Goal: Subscribe to service/newsletter

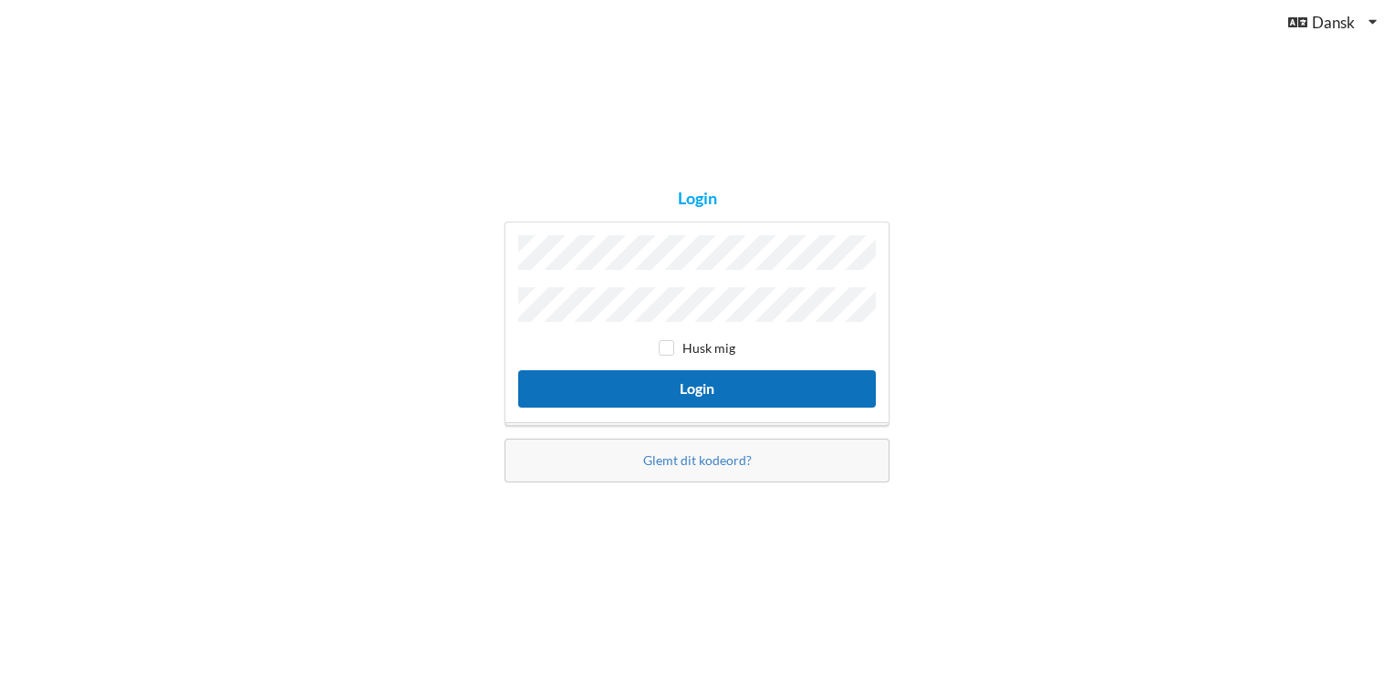
click at [698, 380] on button "Login" at bounding box center [697, 388] width 358 height 37
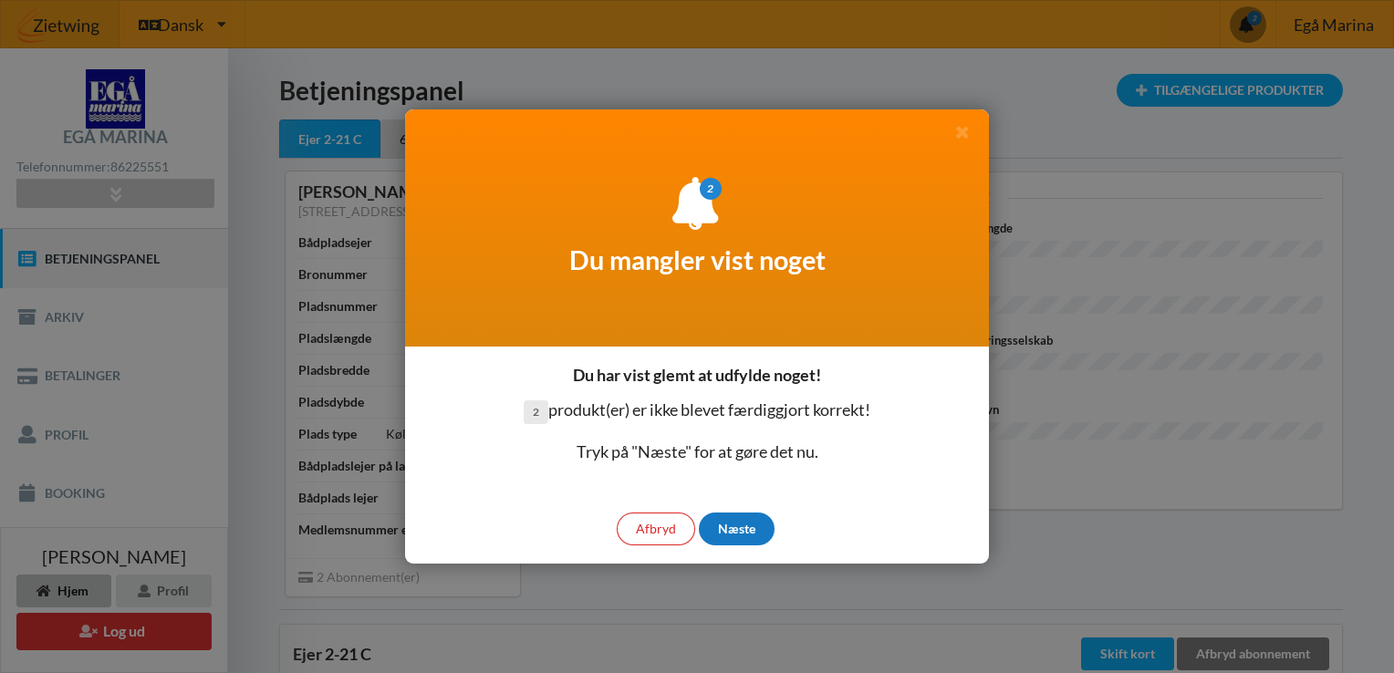
click at [743, 525] on div "Næste" at bounding box center [737, 529] width 76 height 33
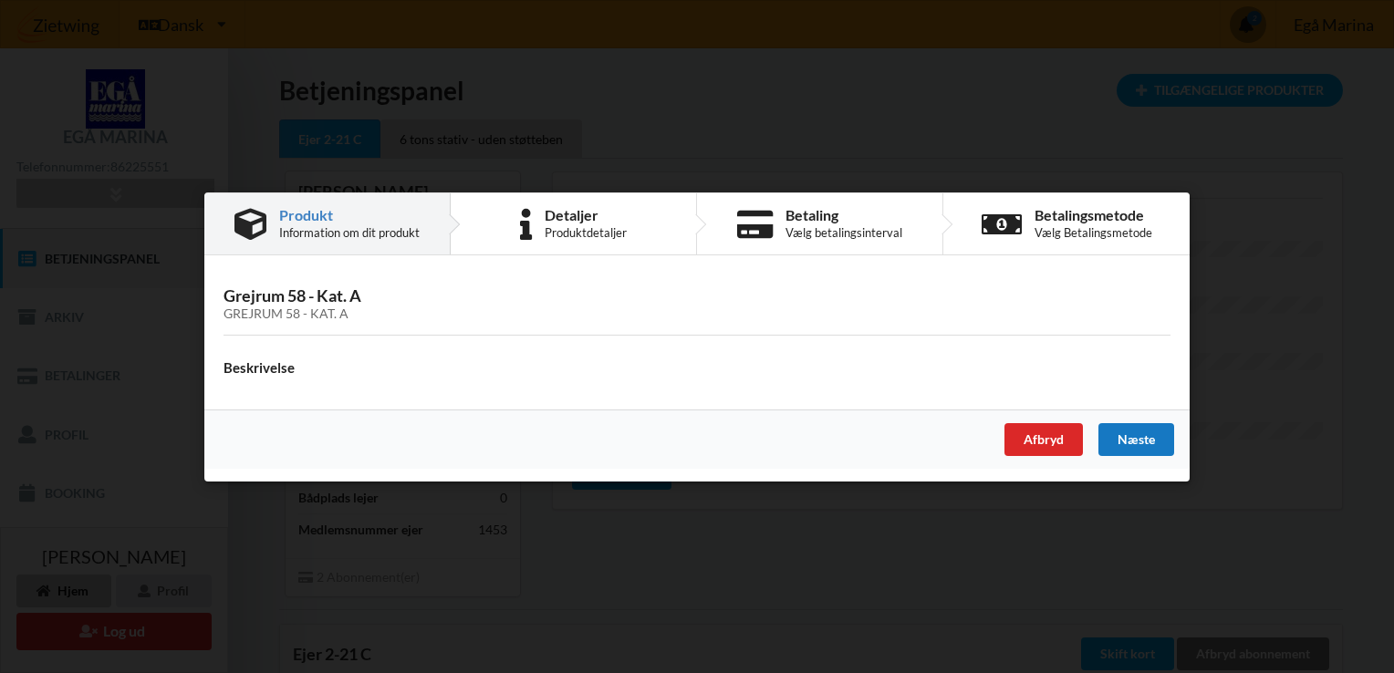
click at [1138, 438] on div "Næste" at bounding box center [1136, 438] width 76 height 33
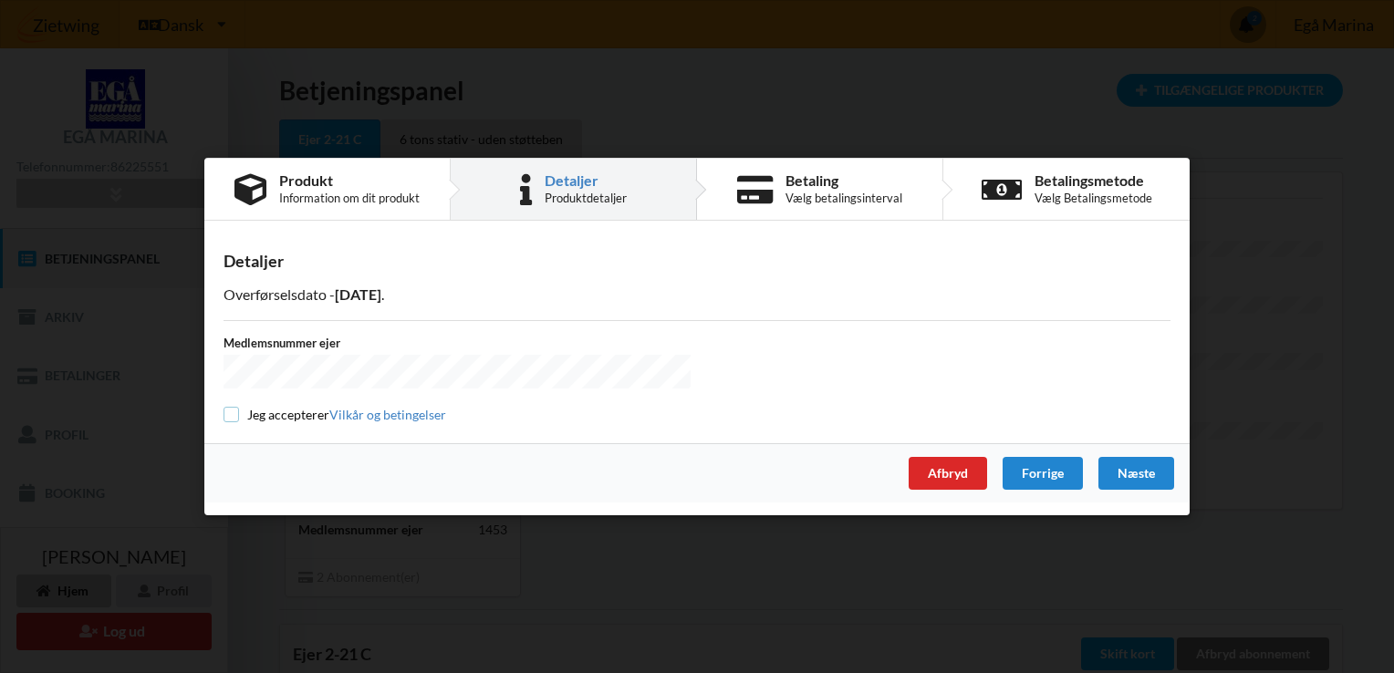
click at [230, 412] on input "checkbox" at bounding box center [232, 415] width 16 height 16
checkbox input "true"
click at [1141, 465] on div "Næste" at bounding box center [1136, 473] width 76 height 33
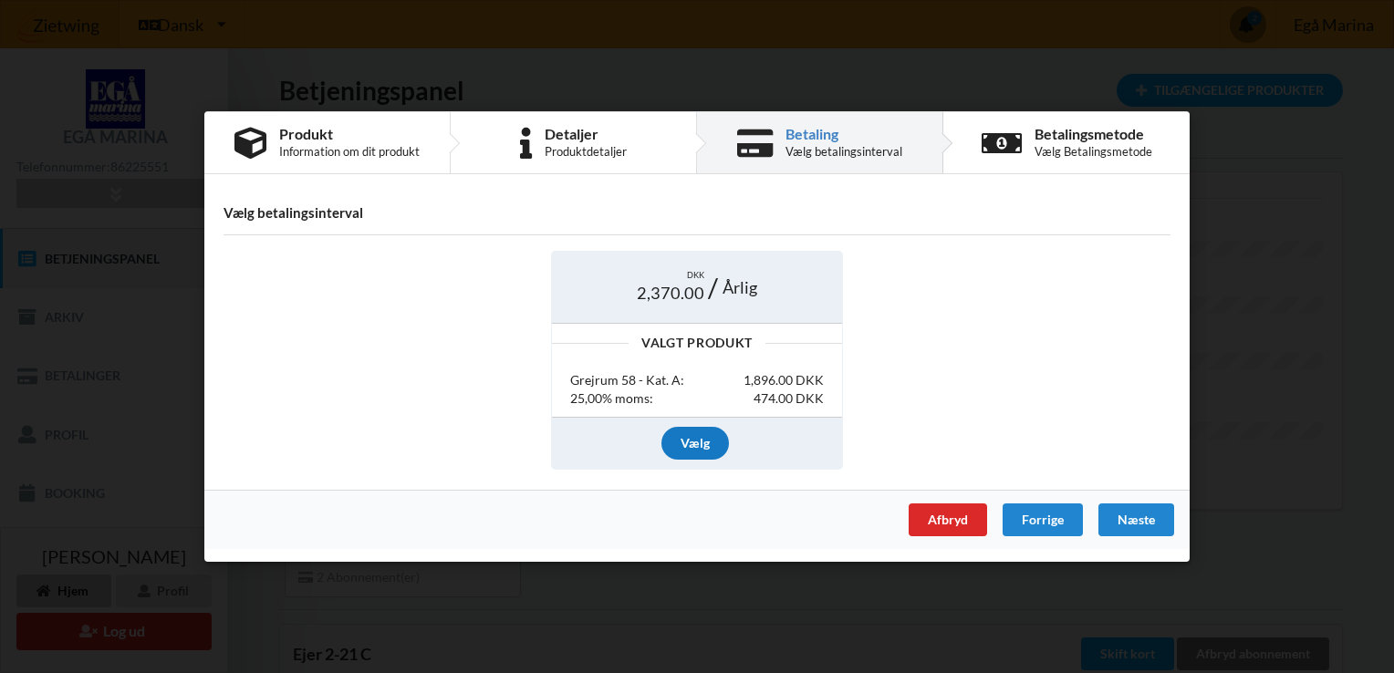
click at [705, 446] on div "Vælg" at bounding box center [695, 442] width 68 height 33
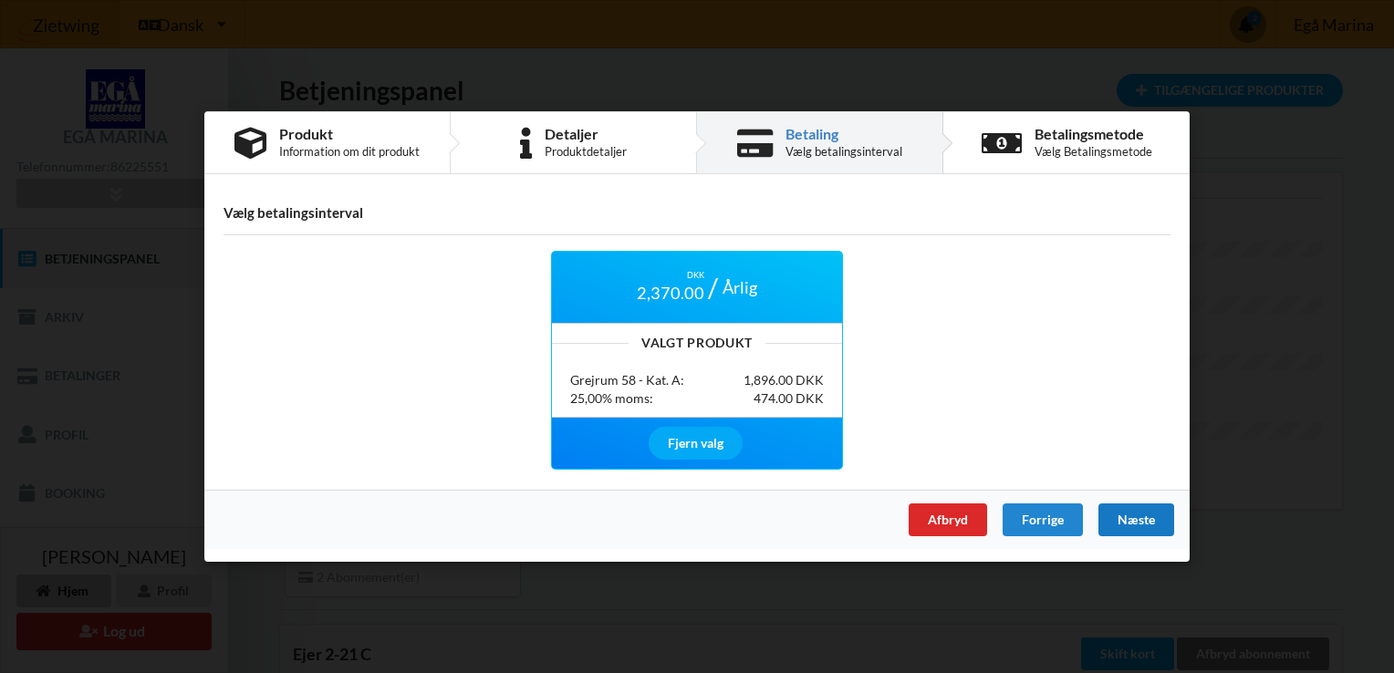
click at [1128, 515] on div "Næste" at bounding box center [1136, 520] width 76 height 33
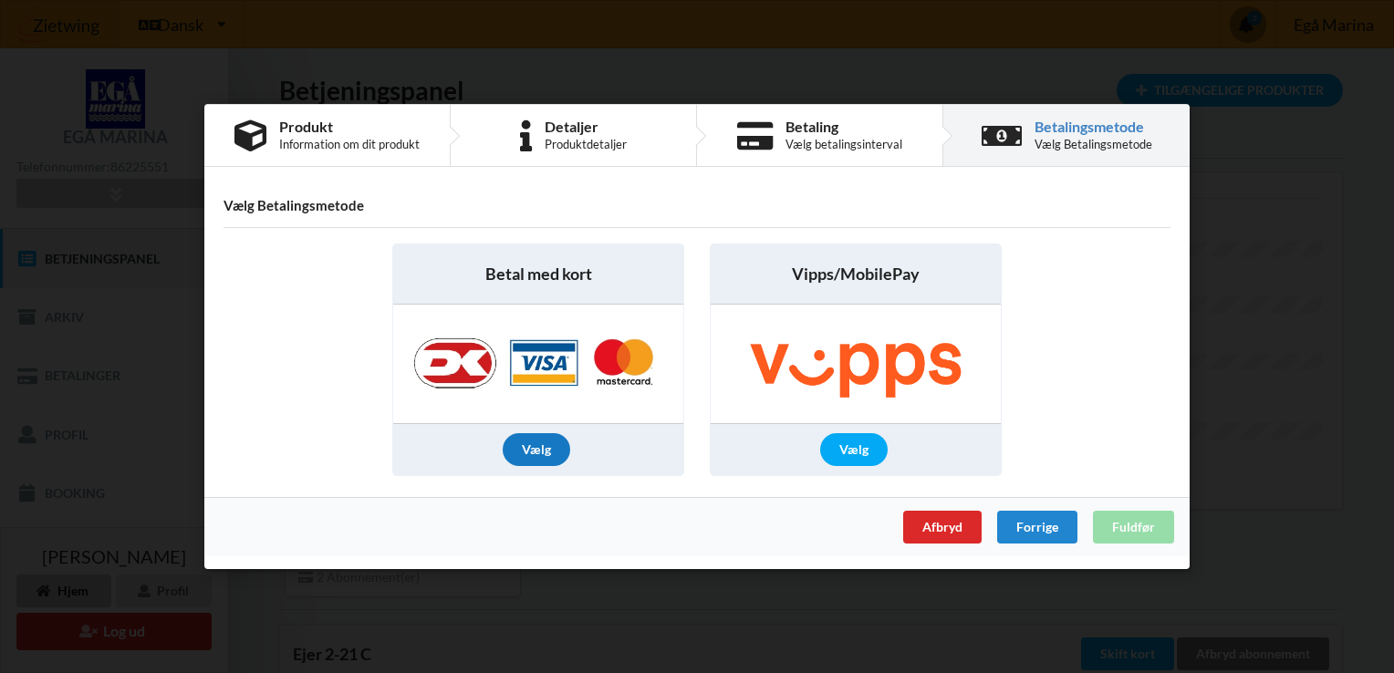
click at [547, 459] on div "Vælg" at bounding box center [537, 449] width 68 height 33
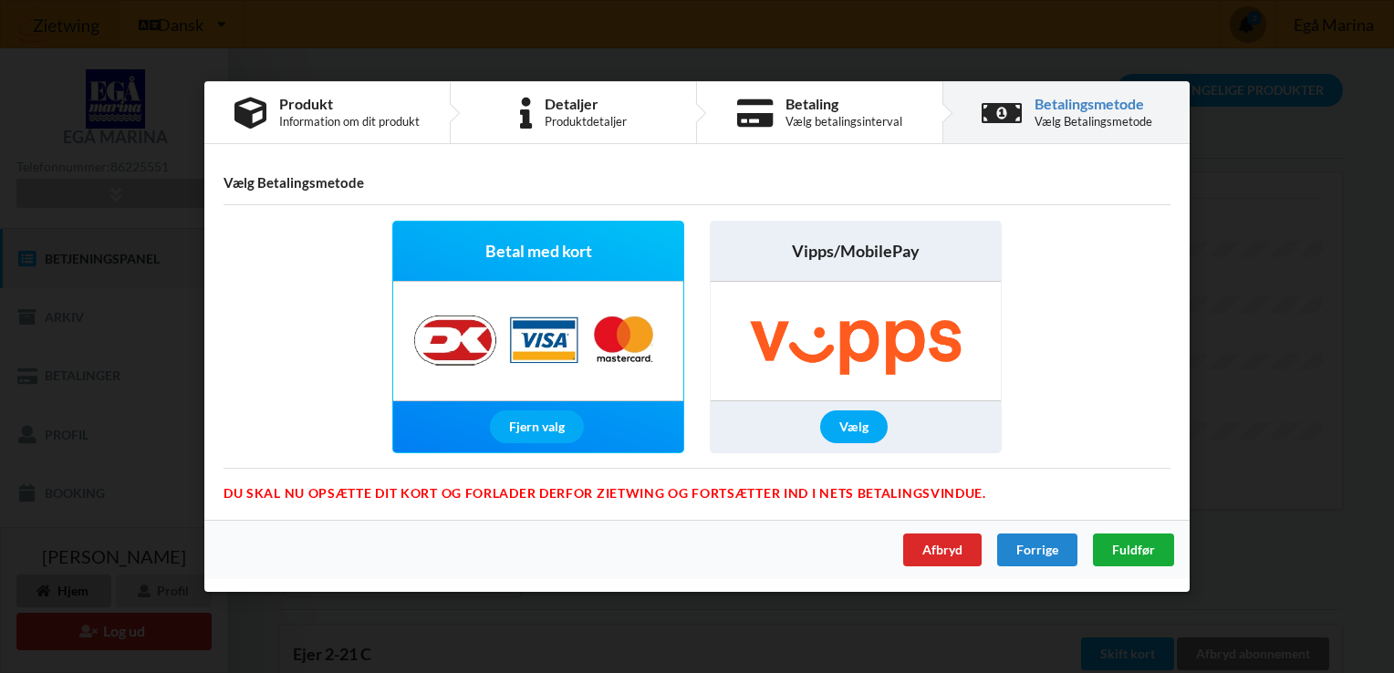
click at [1122, 554] on span "Fuldfør" at bounding box center [1133, 550] width 43 height 16
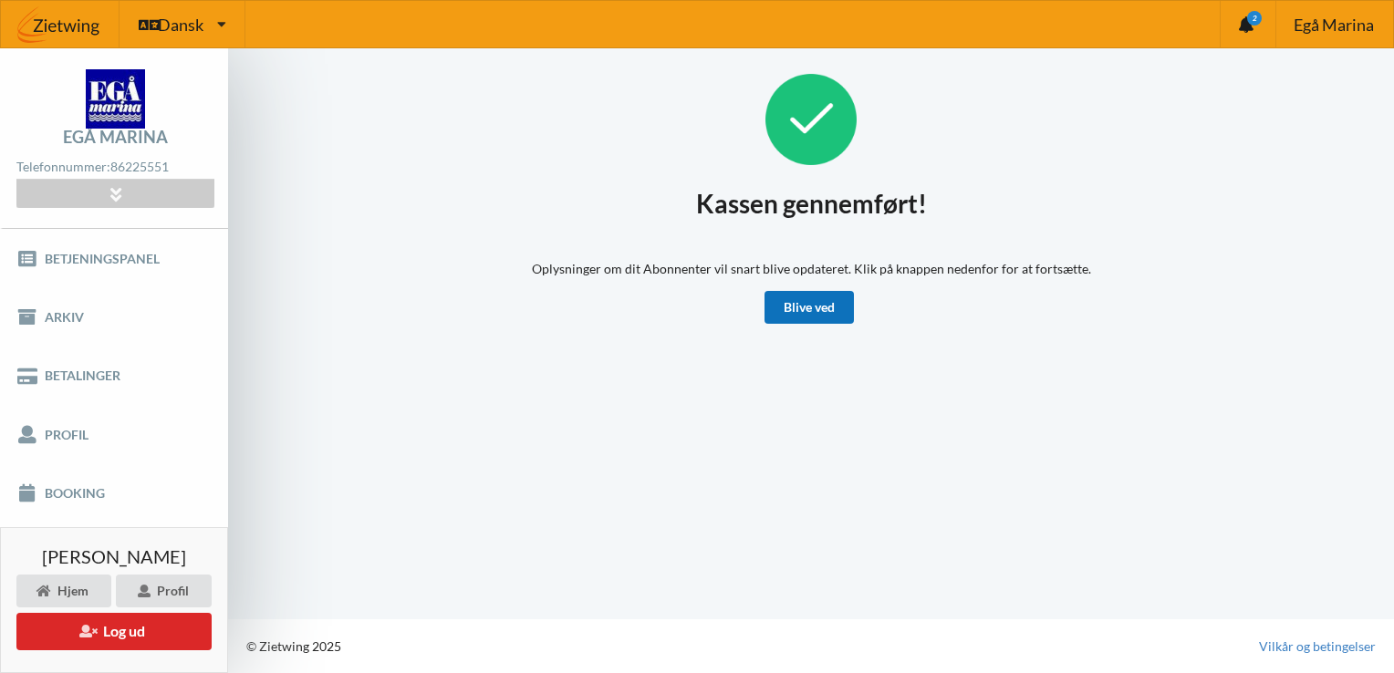
click at [825, 313] on link "Blive ved" at bounding box center [809, 307] width 89 height 33
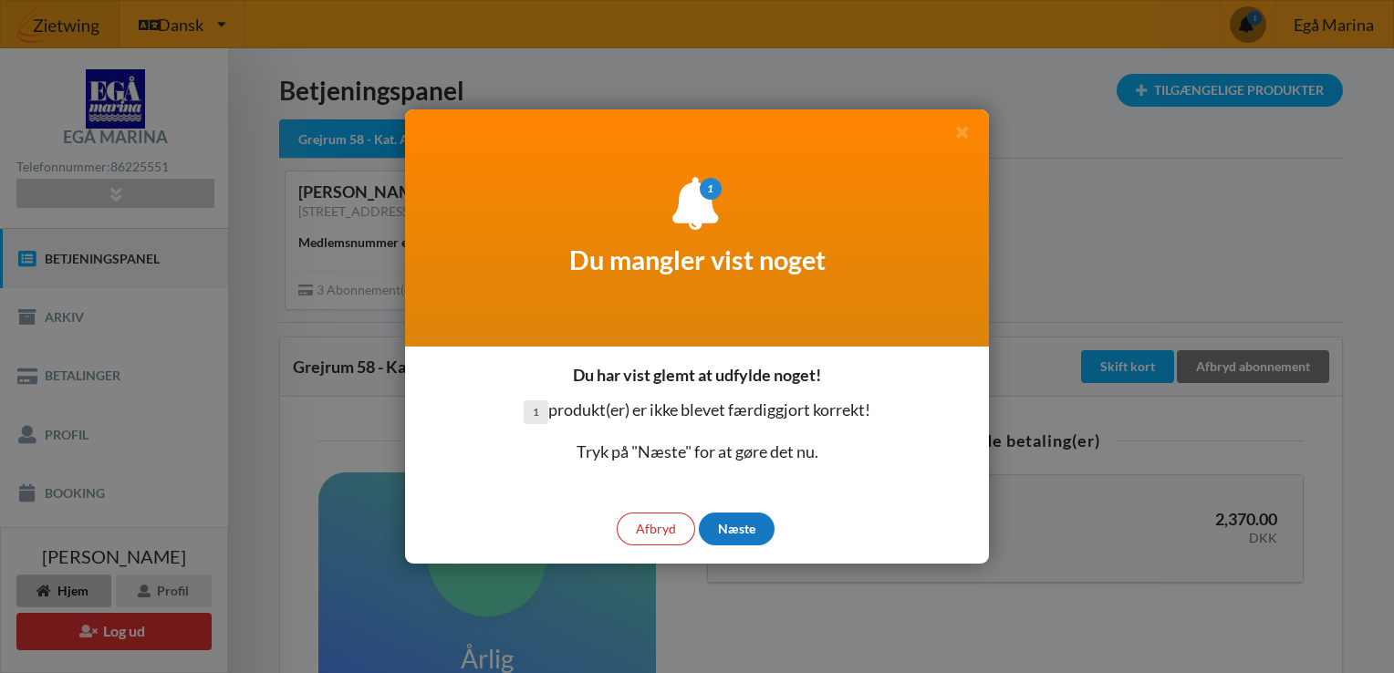
click at [742, 530] on div "Næste" at bounding box center [737, 529] width 76 height 33
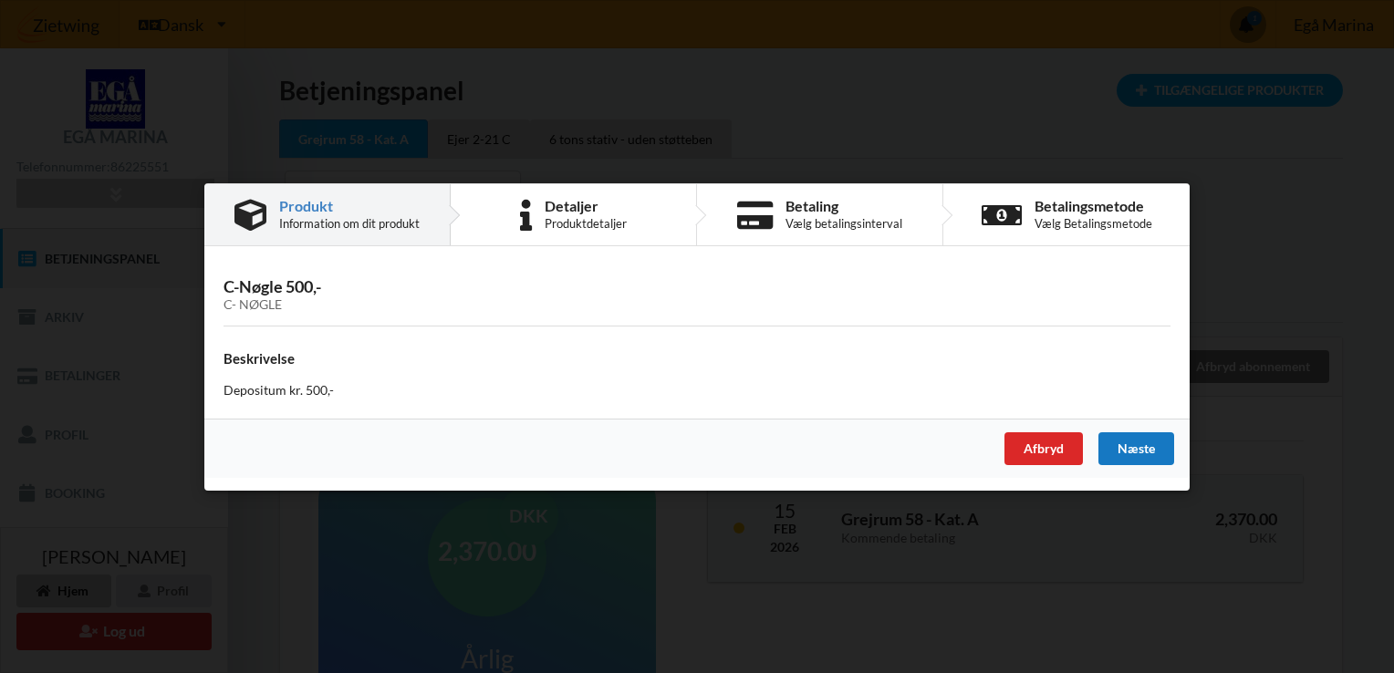
click at [1142, 448] on div "Næste" at bounding box center [1136, 448] width 76 height 33
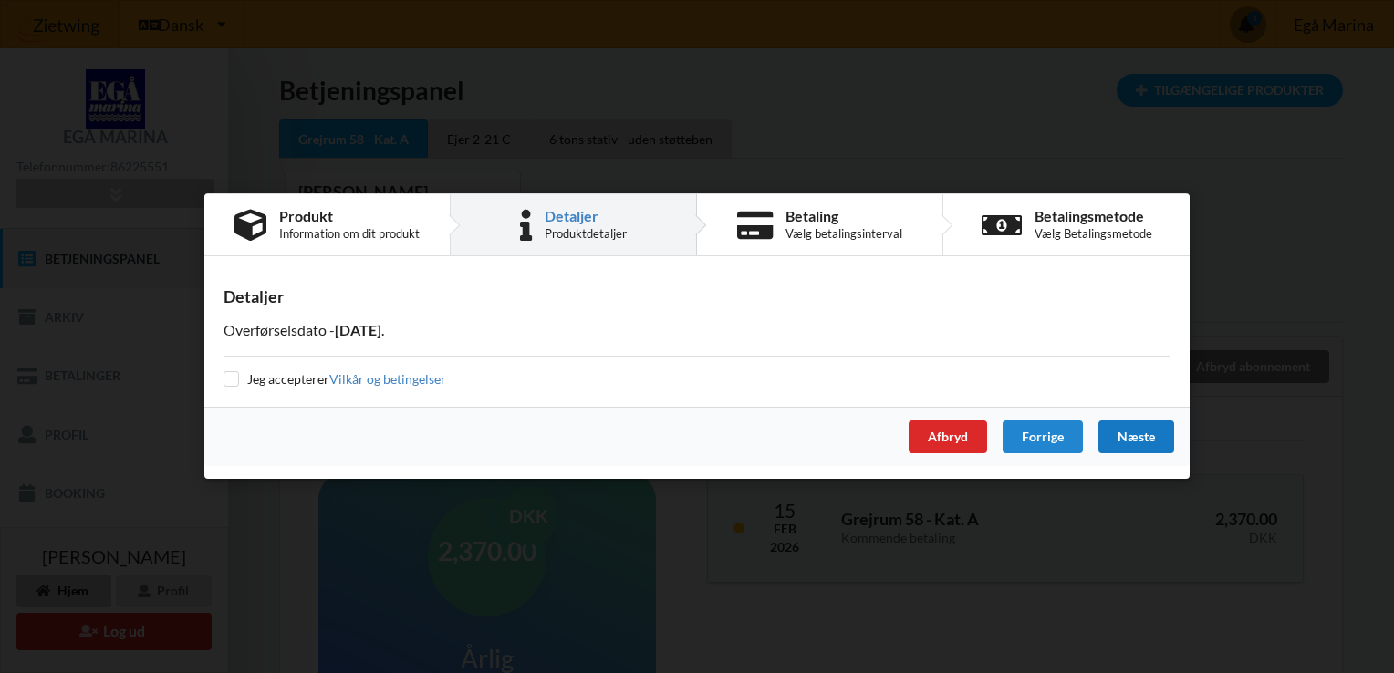
click at [1139, 432] on div "Næste" at bounding box center [1136, 437] width 76 height 33
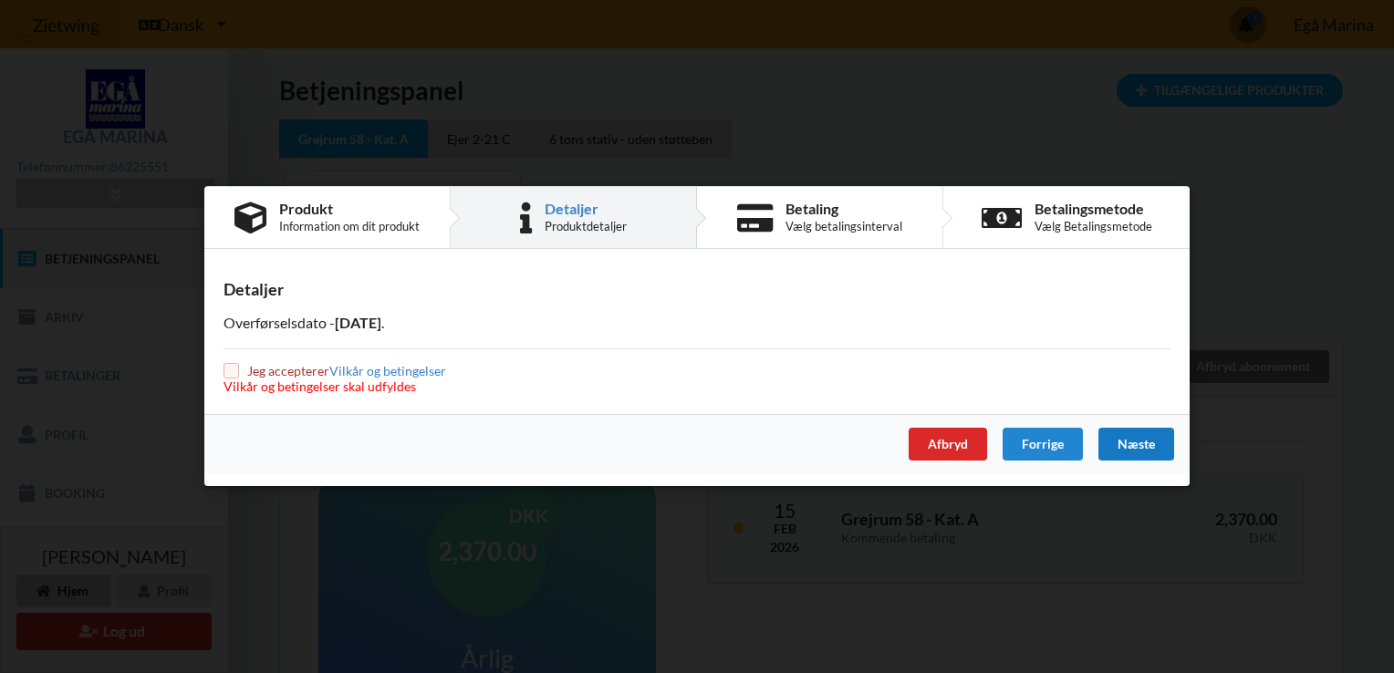
click at [1132, 436] on div "Næste" at bounding box center [1136, 445] width 76 height 33
click at [1141, 443] on div "Næste" at bounding box center [1136, 445] width 76 height 33
click at [230, 372] on input "checkbox" at bounding box center [232, 371] width 16 height 16
checkbox input "true"
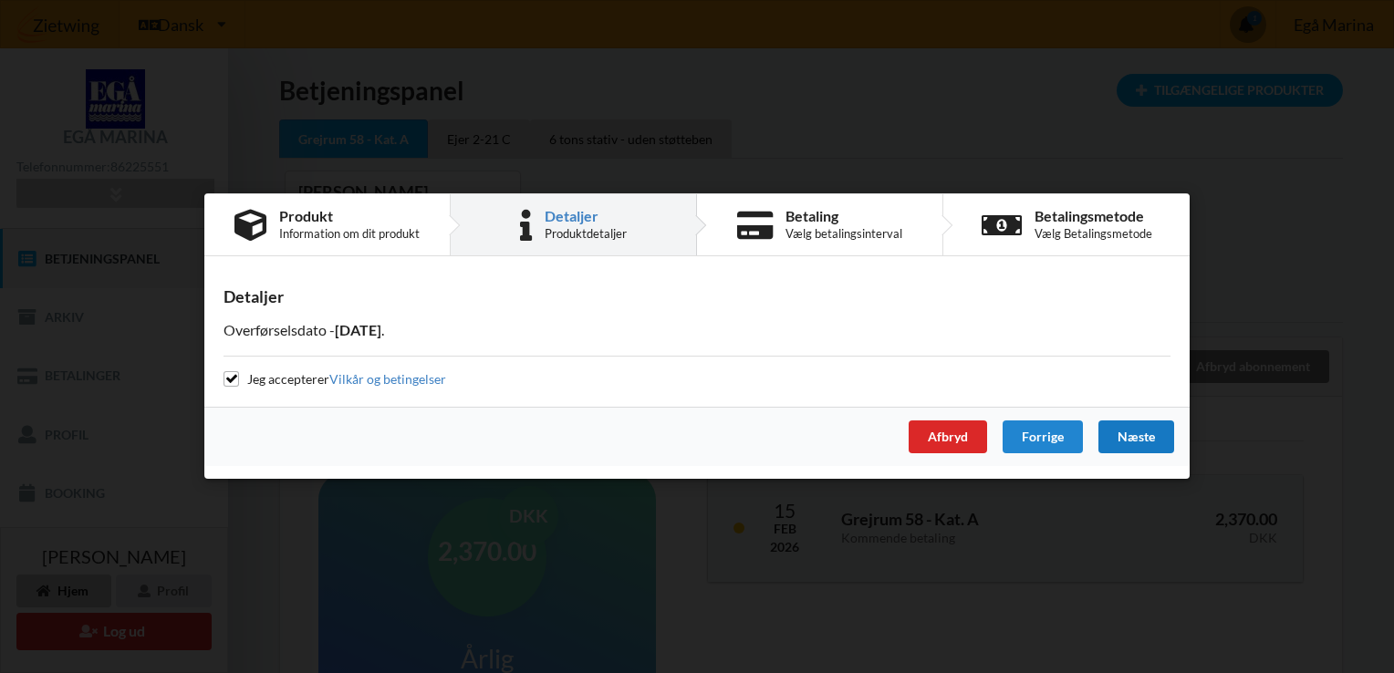
click at [1128, 435] on div "Næste" at bounding box center [1136, 437] width 76 height 33
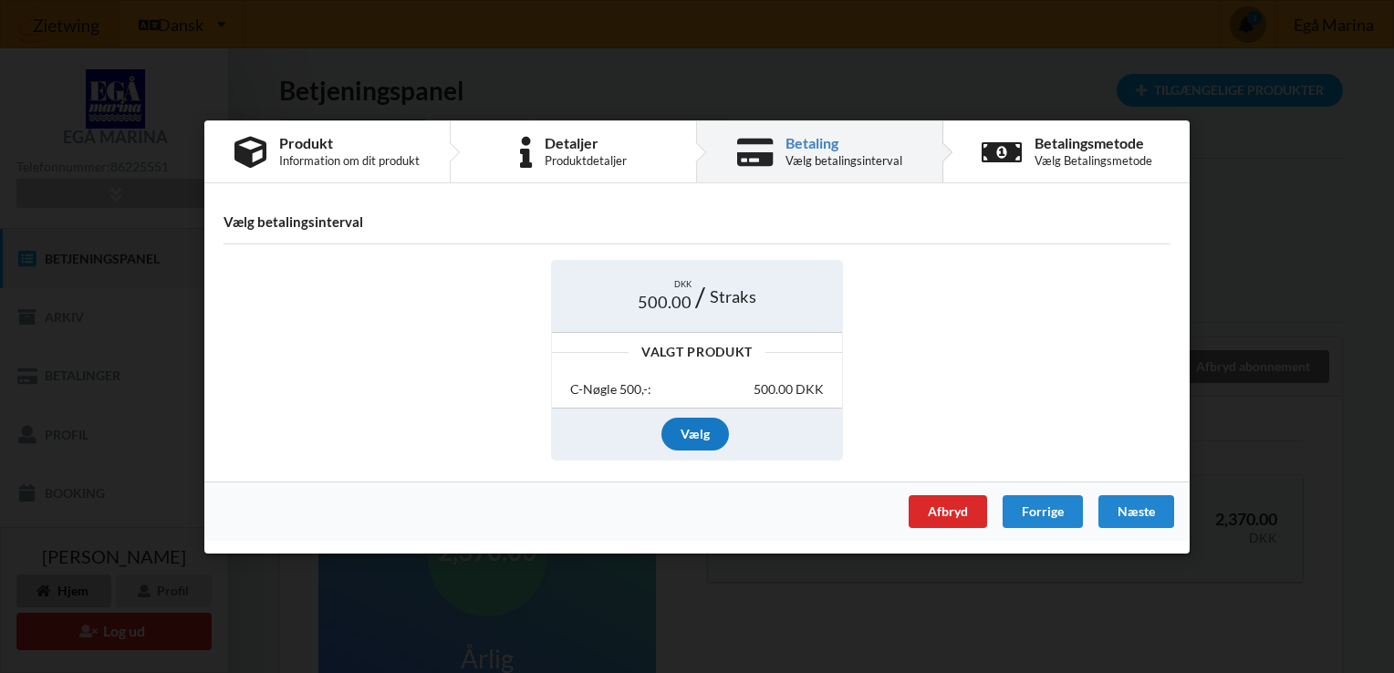
click at [697, 432] on div "Vælg" at bounding box center [695, 434] width 68 height 33
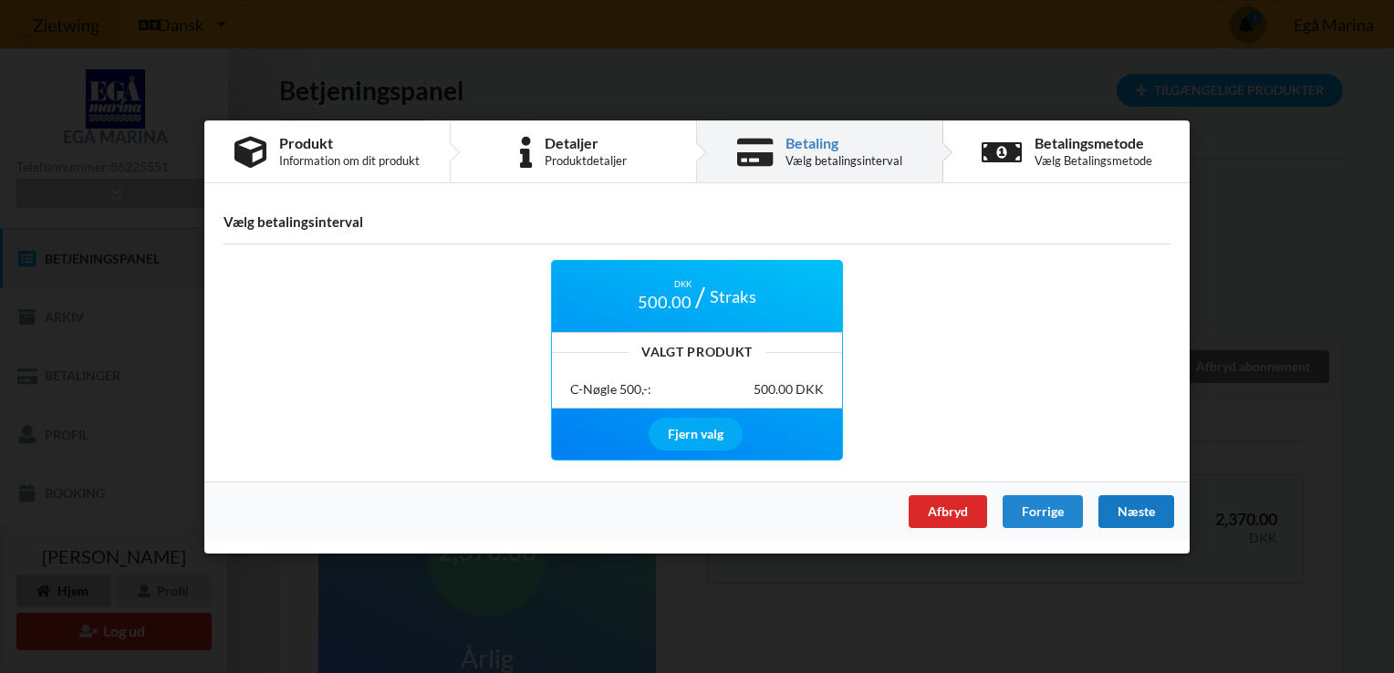
click at [1133, 506] on div "Næste" at bounding box center [1136, 510] width 76 height 33
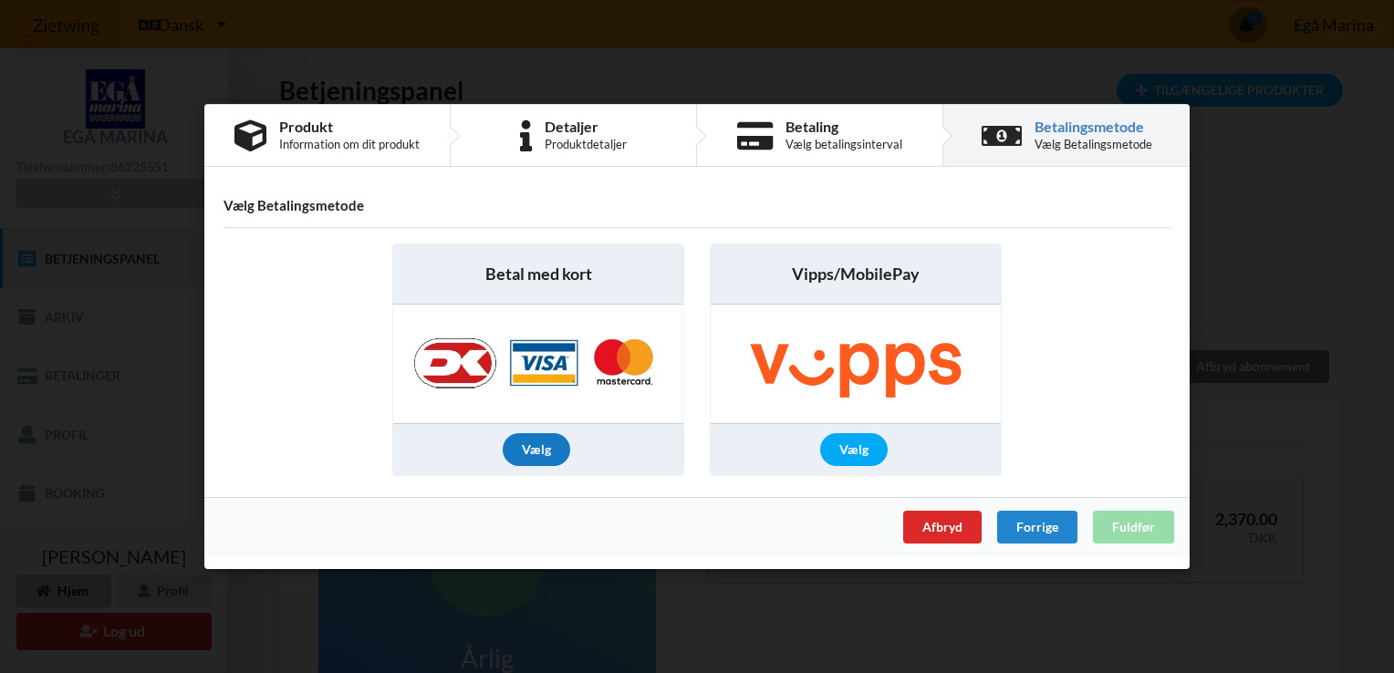
click at [535, 452] on div "Vælg" at bounding box center [537, 449] width 68 height 33
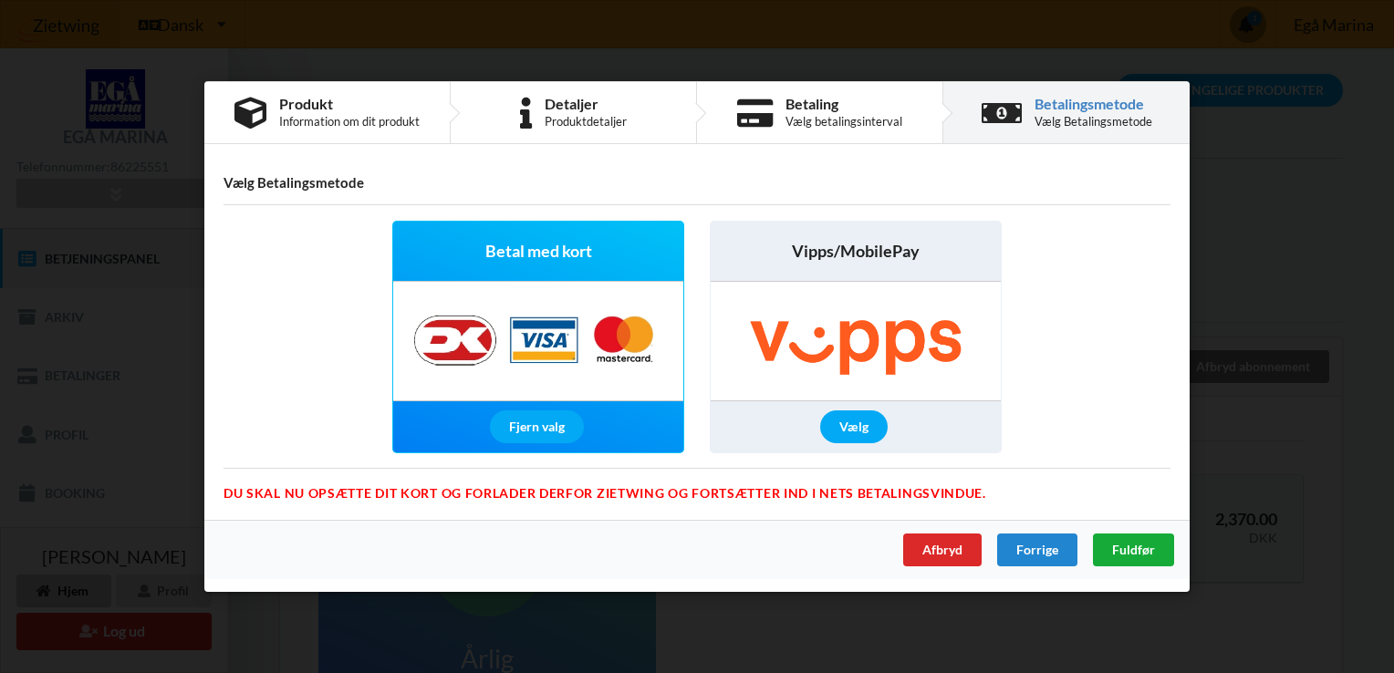
click at [1123, 550] on span "Fuldfør" at bounding box center [1133, 550] width 43 height 16
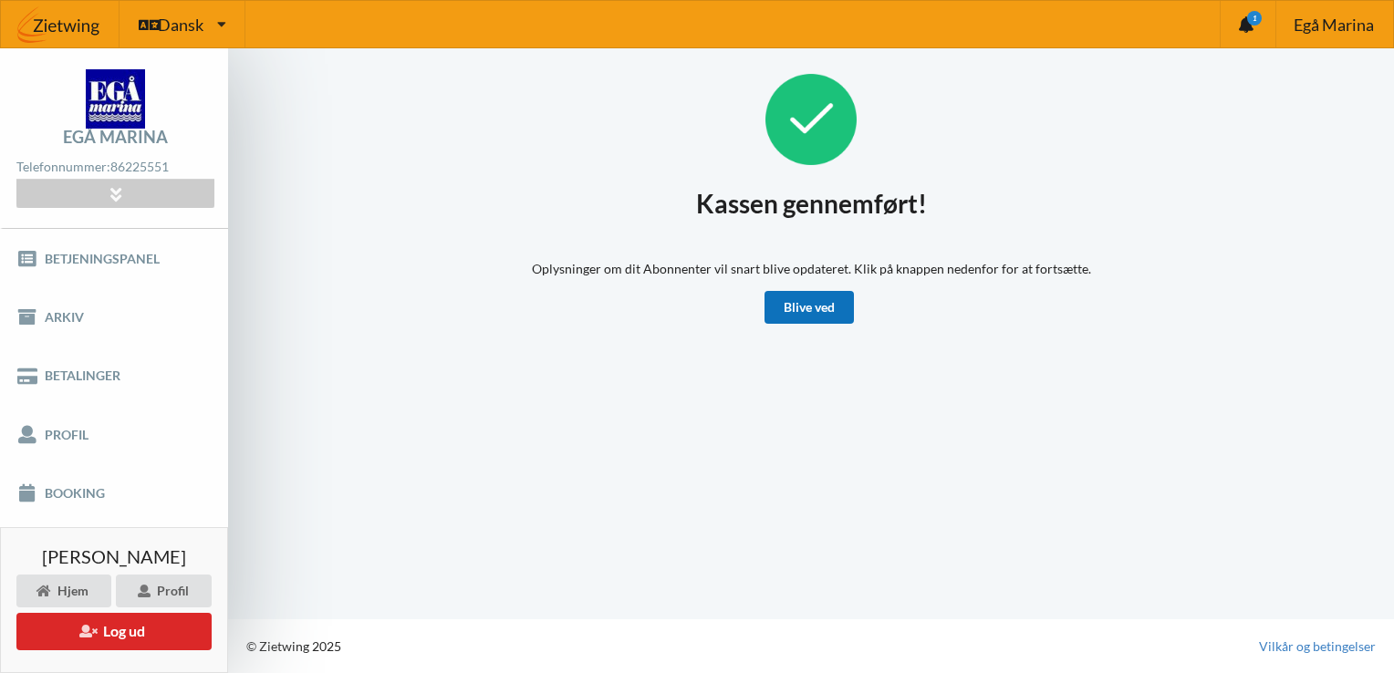
click at [814, 306] on link "Blive ved" at bounding box center [809, 307] width 89 height 33
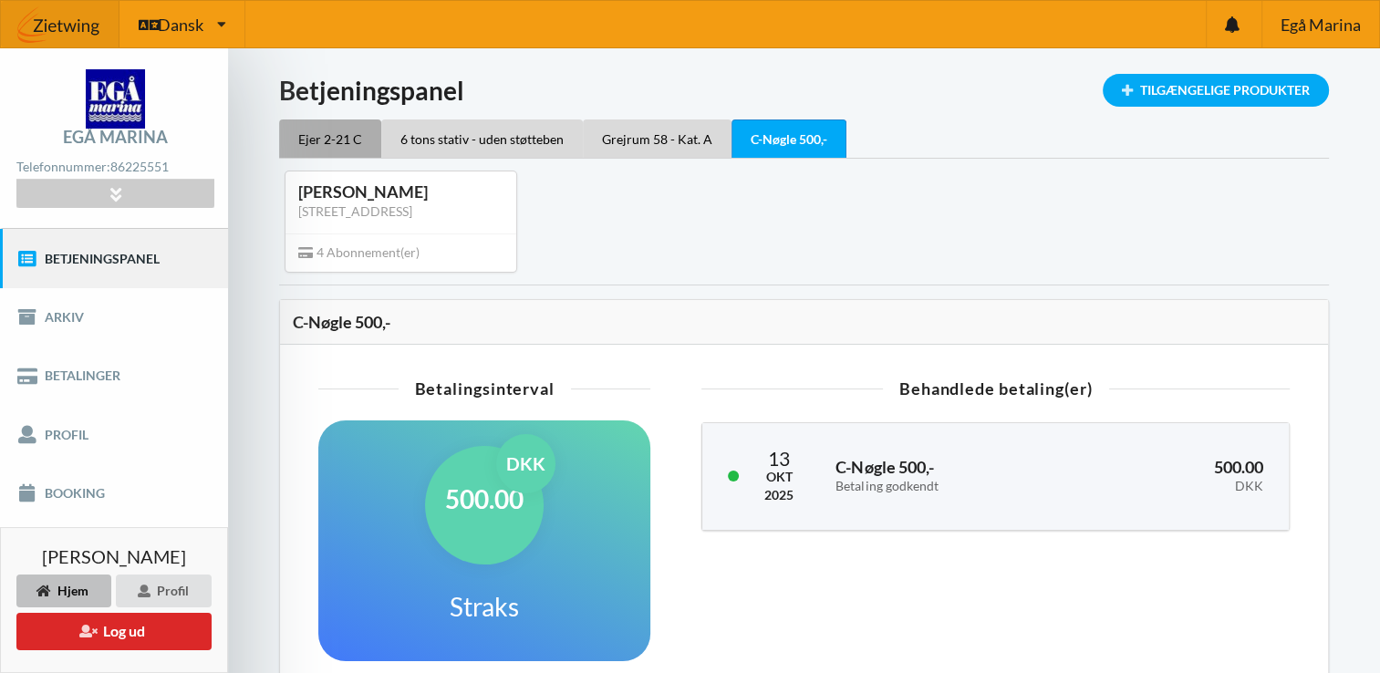
click at [321, 146] on div "Ejer 2-21 C" at bounding box center [330, 139] width 102 height 38
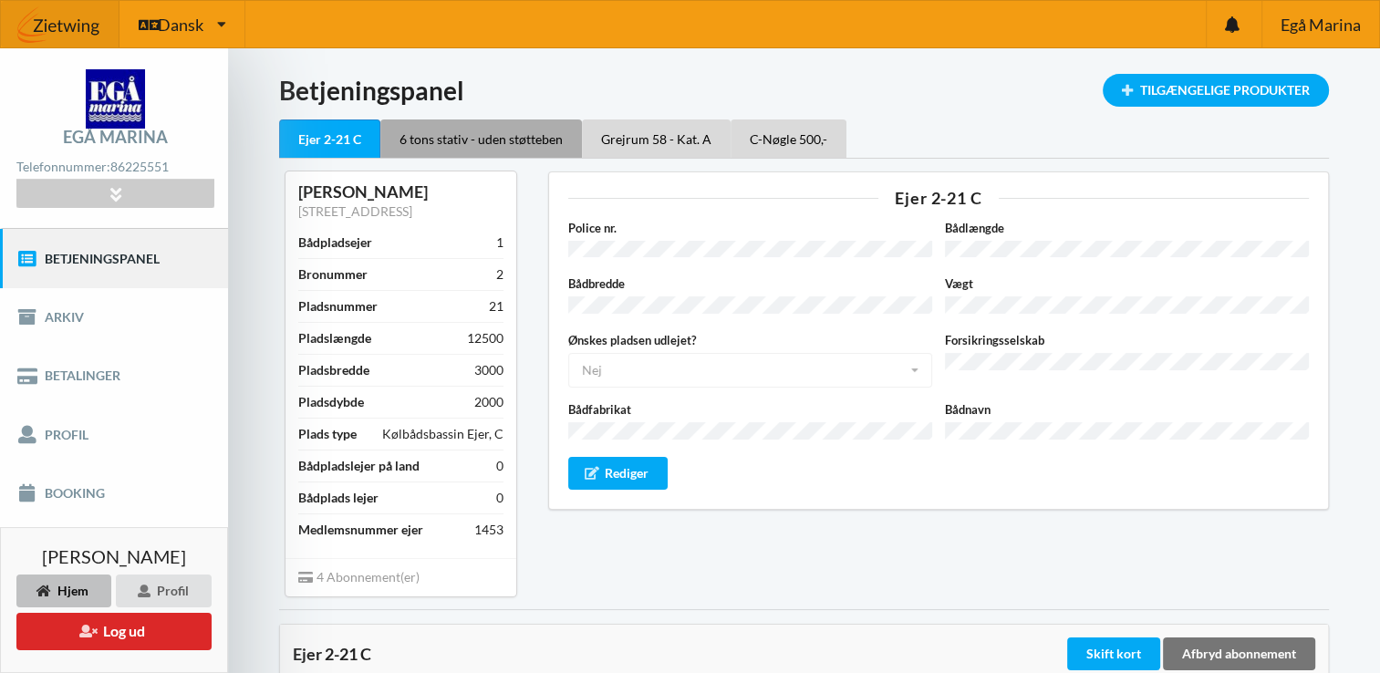
click at [424, 141] on div "6 tons stativ - uden støtteben" at bounding box center [481, 139] width 202 height 38
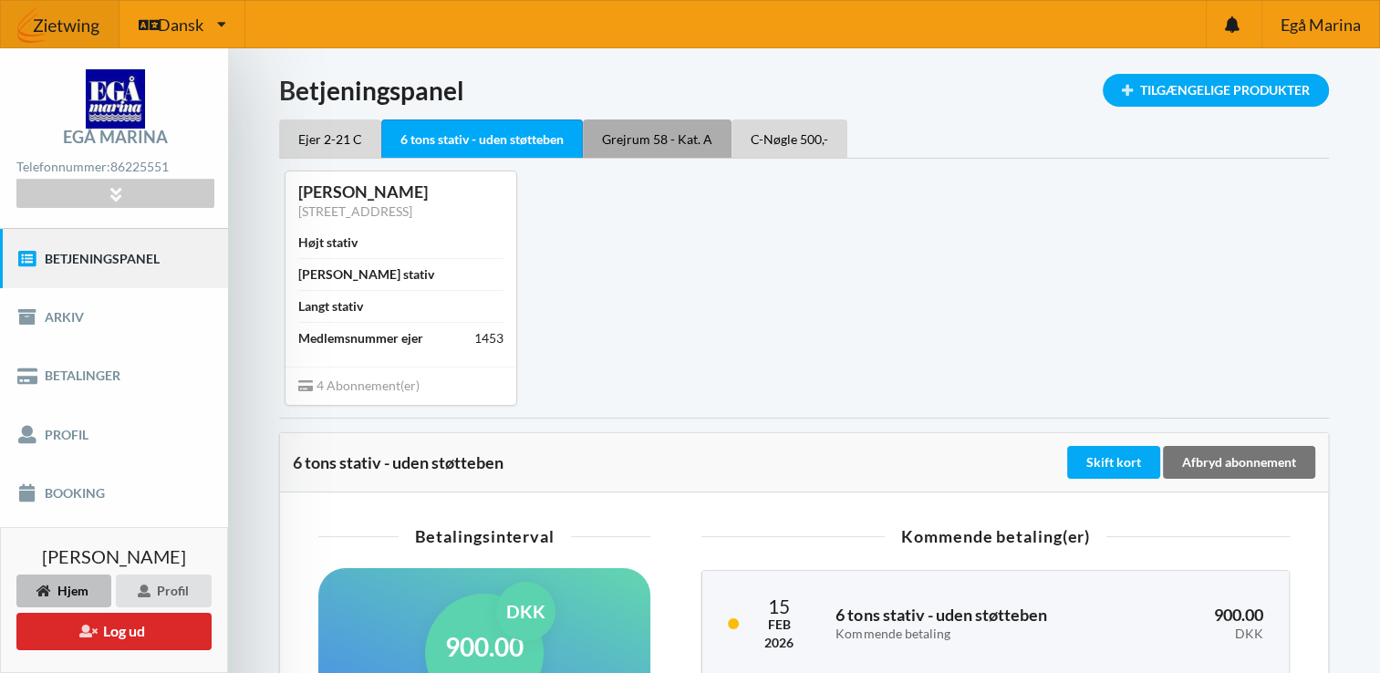
click at [645, 137] on div "Grejrum 58 - Kat. A" at bounding box center [657, 139] width 149 height 38
